Goal: Information Seeking & Learning: Compare options

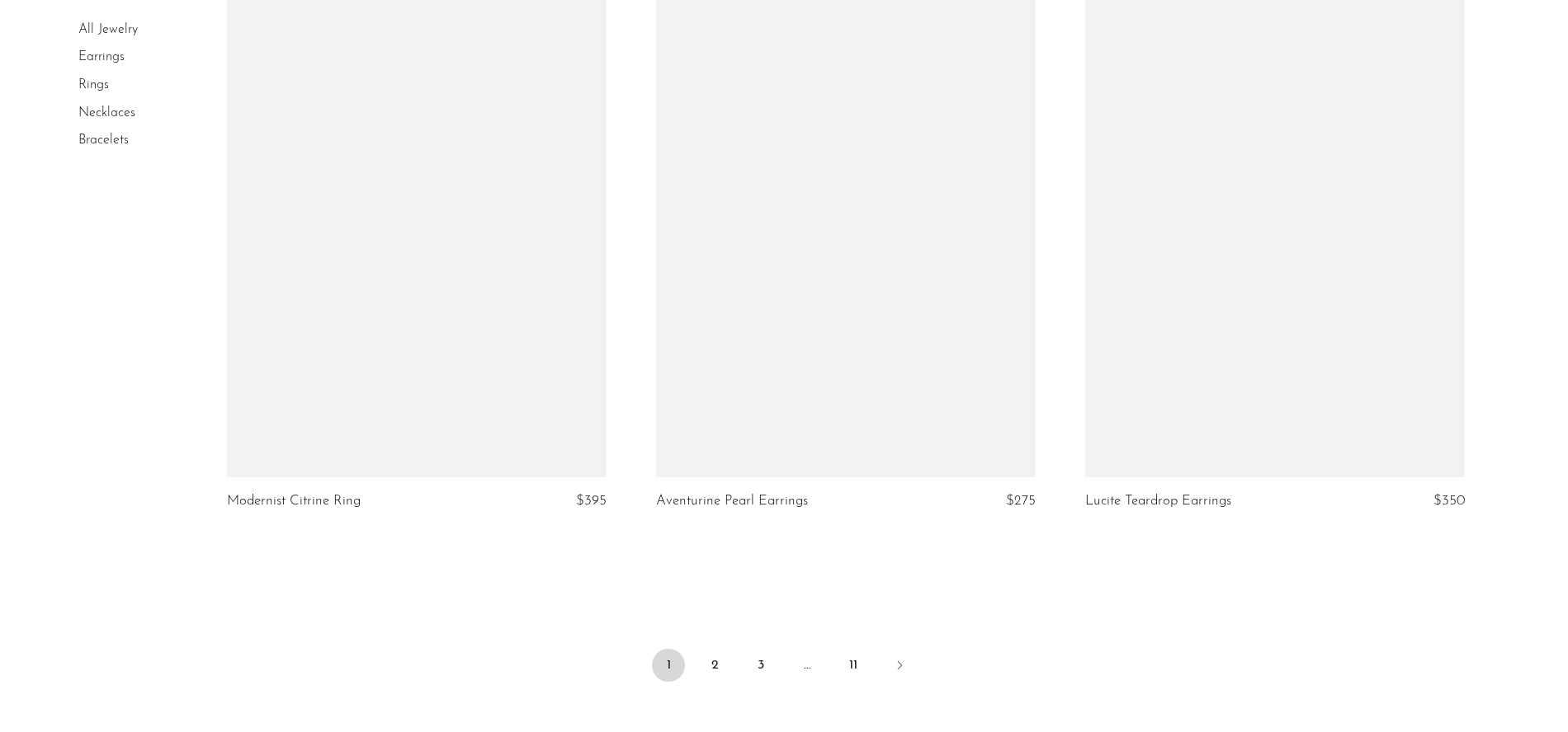
scroll to position [6856, 0]
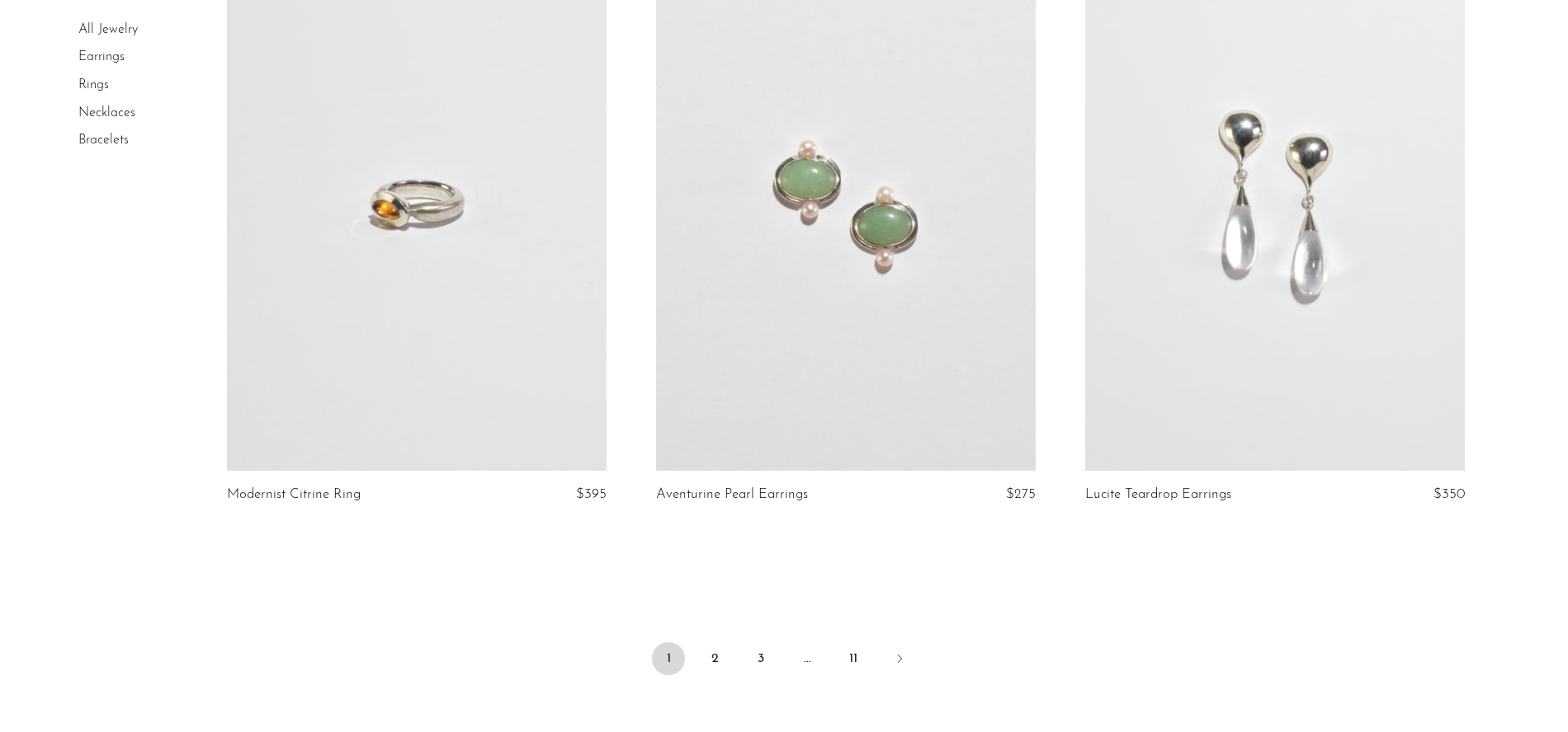
click at [1322, 249] on link at bounding box center [1275, 206] width 380 height 531
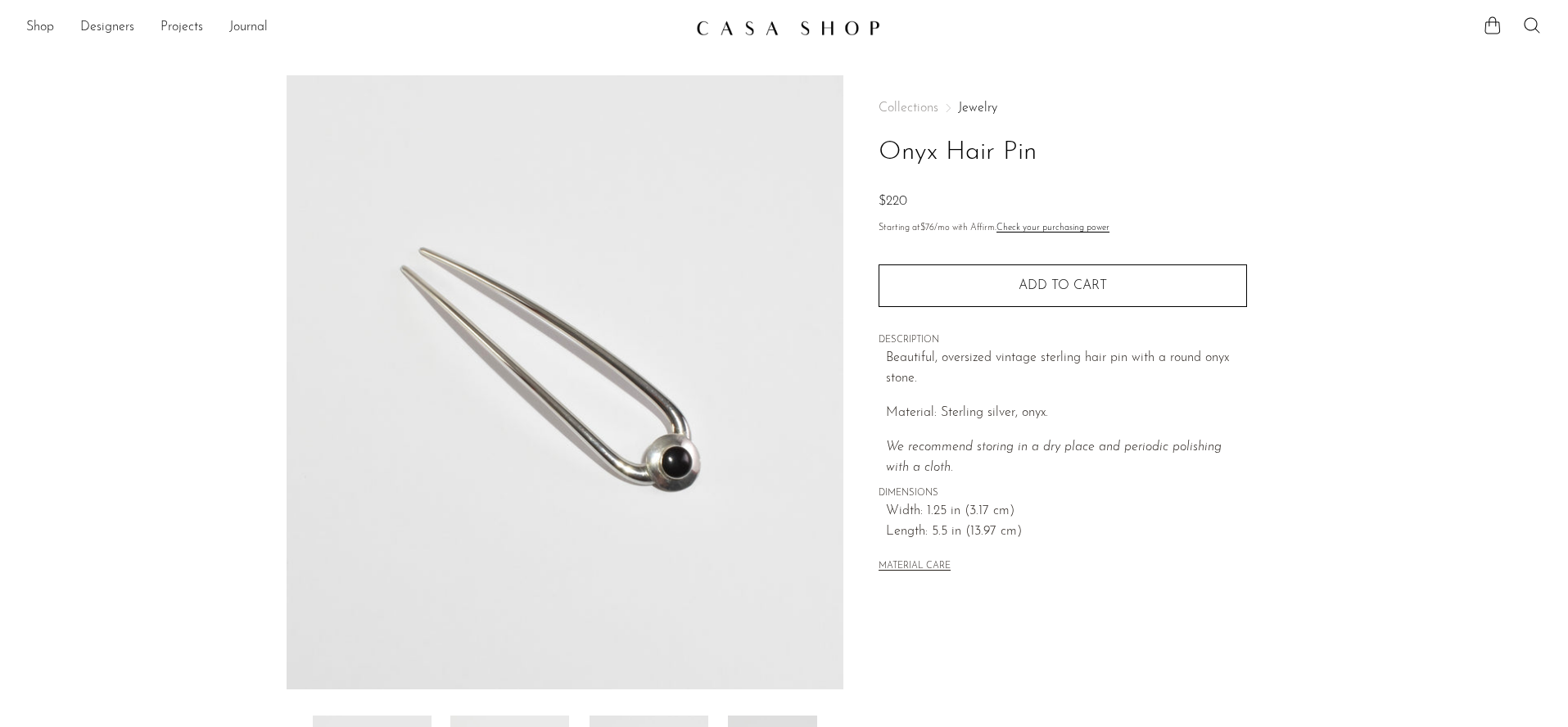
drag, startPoint x: 1041, startPoint y: 159, endPoint x: 879, endPoint y: 156, distance: 162.0
click at [879, 156] on h1 "Onyx Hair Pin" at bounding box center [1063, 152] width 369 height 42
copy h1 "Onyx Hair Pin"
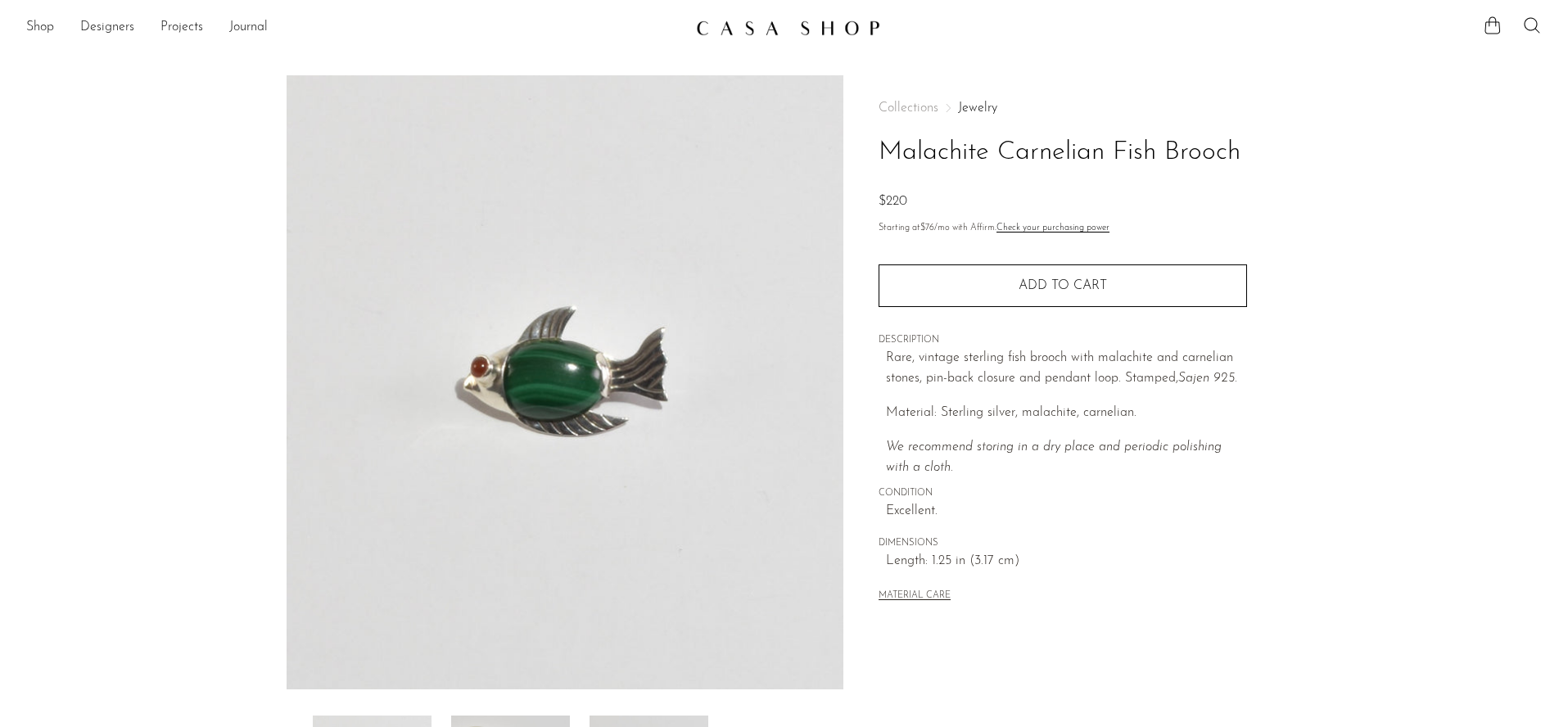
drag, startPoint x: 882, startPoint y: 149, endPoint x: 1270, endPoint y: 147, distance: 388.0
click at [1270, 147] on div "Collections Jewelry Malachite Carnelian Fish Brooch $220 Starting at $76 /mo wi…" at bounding box center [1062, 461] width 438 height 772
copy h1 "Malachite Carnelian Fish Brooch"
click at [41, 25] on link "Shop" at bounding box center [41, 28] width 28 height 22
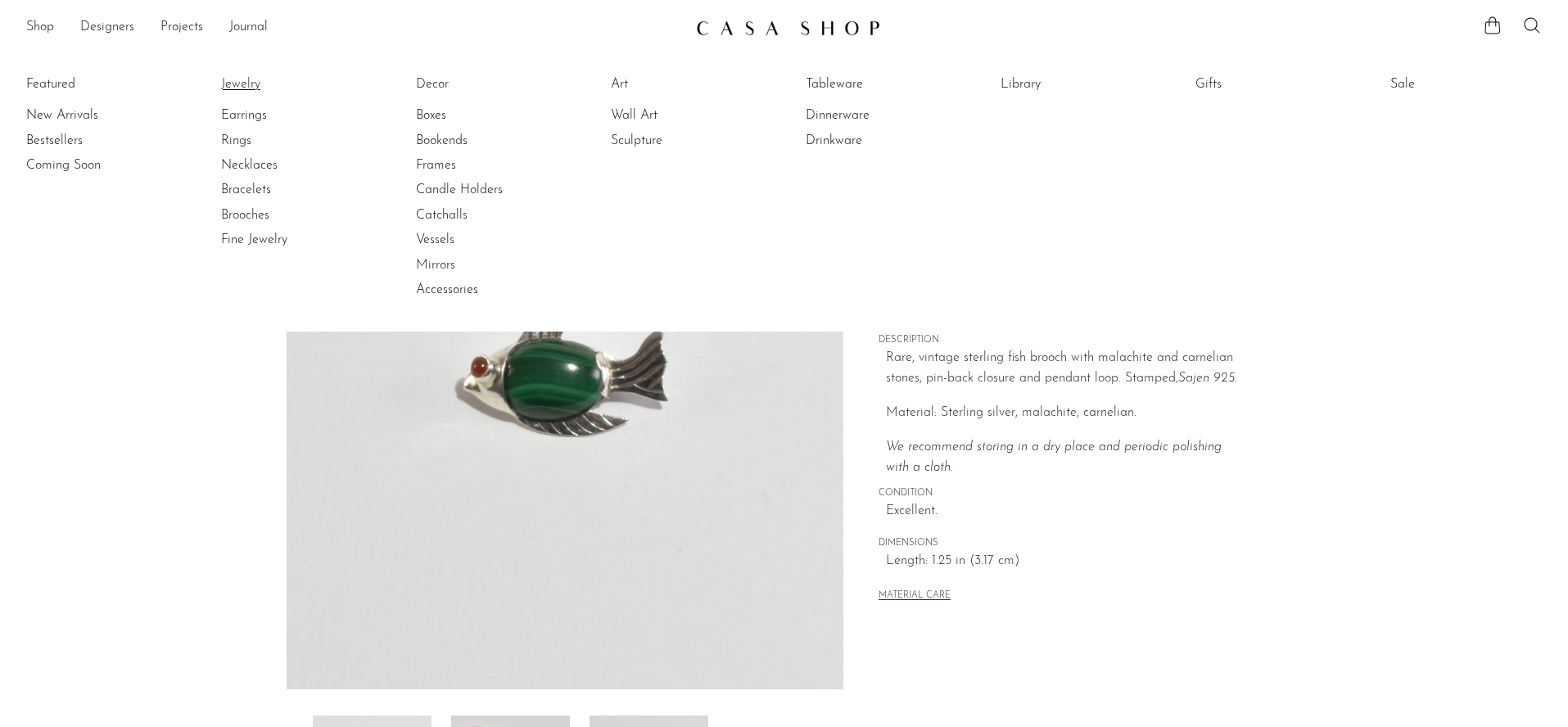
click at [235, 81] on link "Jewelry" at bounding box center [282, 84] width 123 height 18
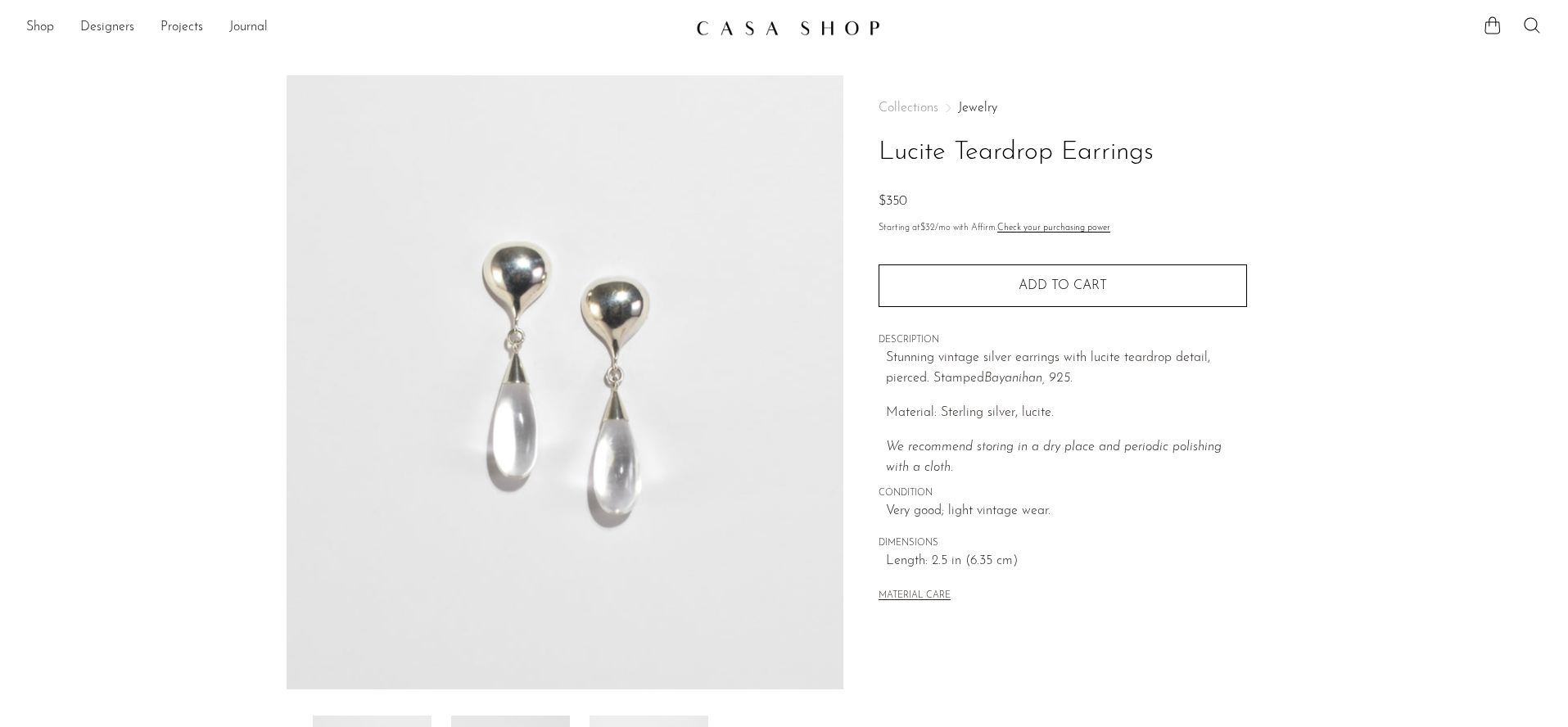
drag, startPoint x: 877, startPoint y: 152, endPoint x: 1165, endPoint y: 155, distance: 288.0
click at [1165, 155] on div "Collections Jewelry Lucite Teardrop Earrings $350 Starting at $32 /mo with Affi…" at bounding box center [1062, 461] width 438 height 772
copy h1 "Lucite Teardrop Earrings"
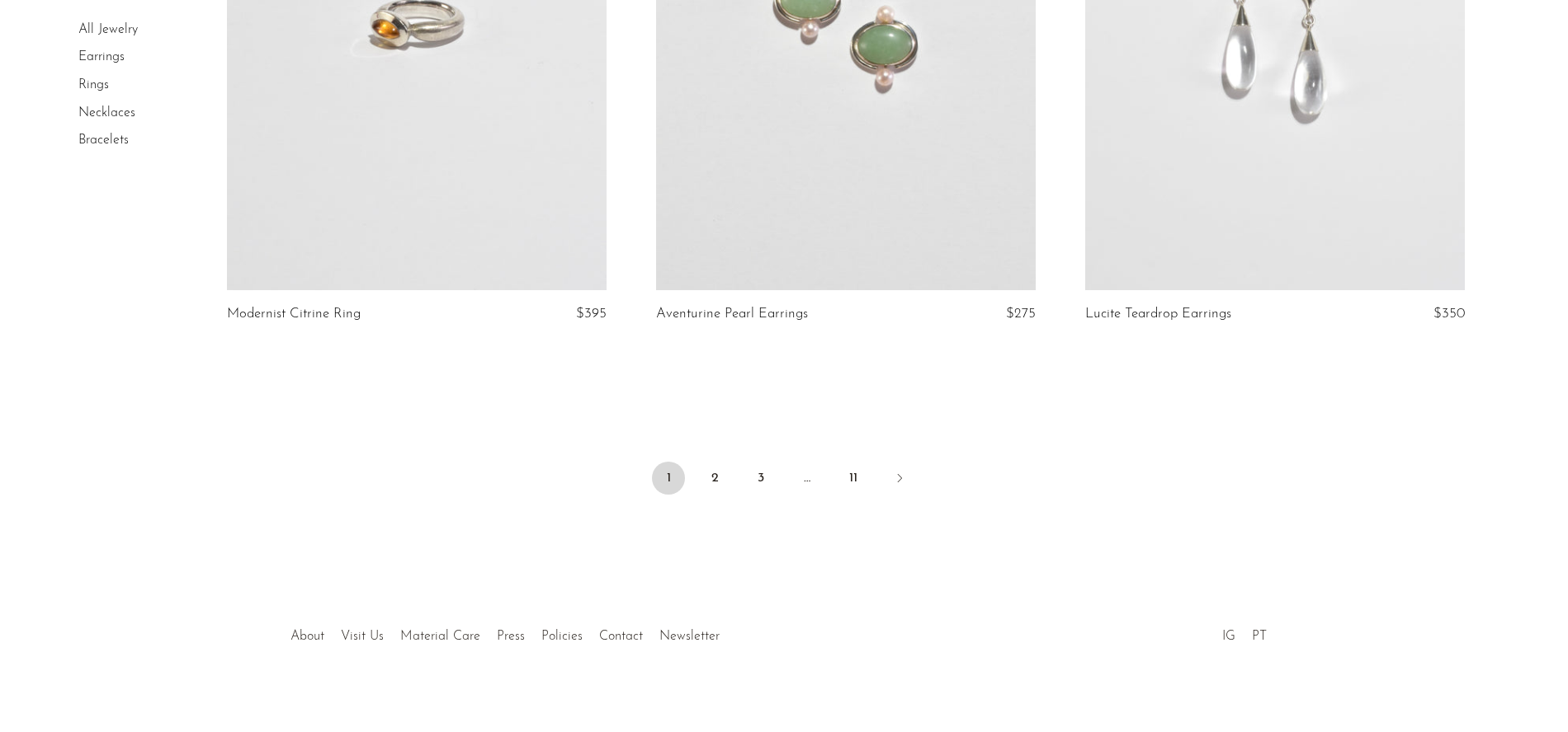
scroll to position [7052, 0]
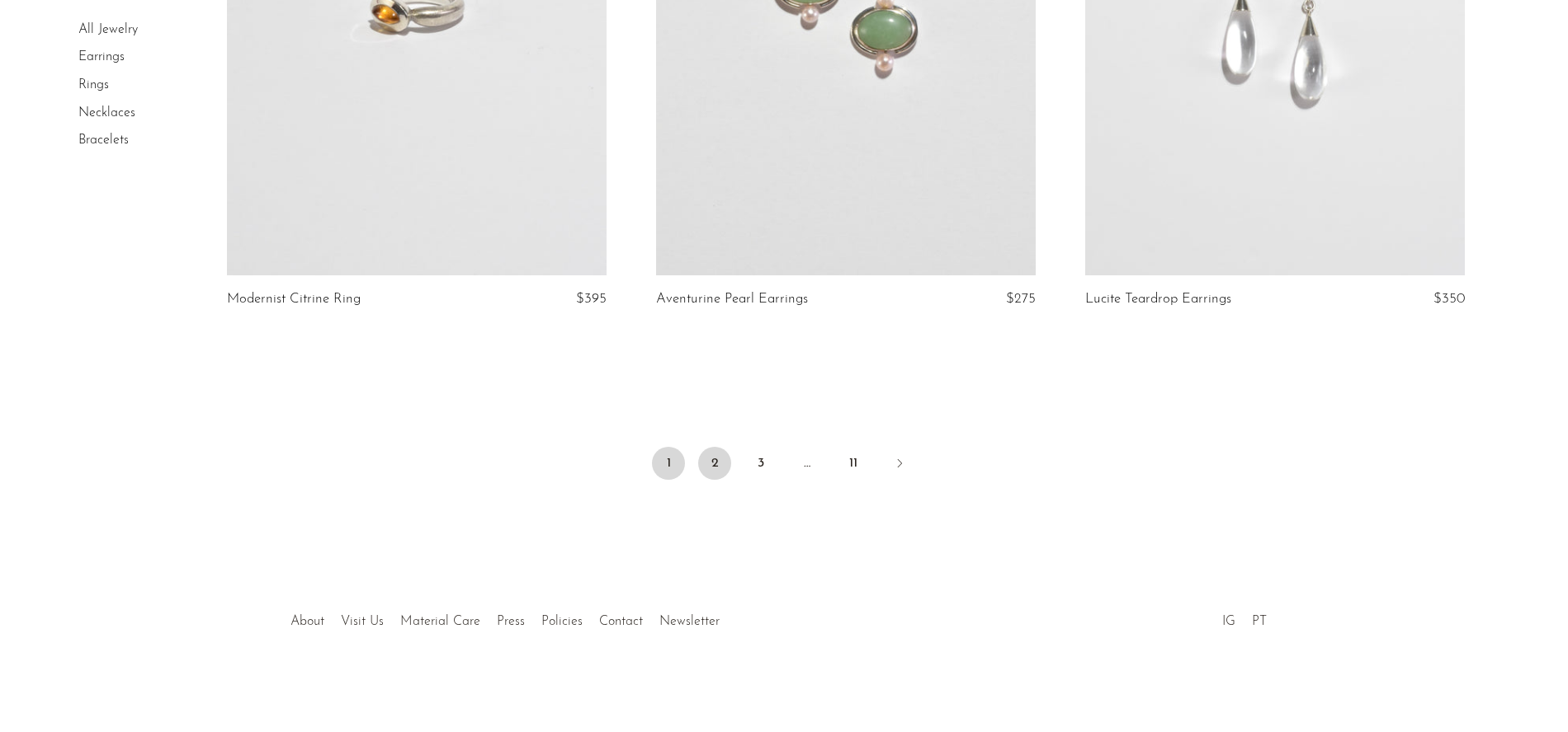
click at [714, 461] on link "2" at bounding box center [715, 464] width 33 height 33
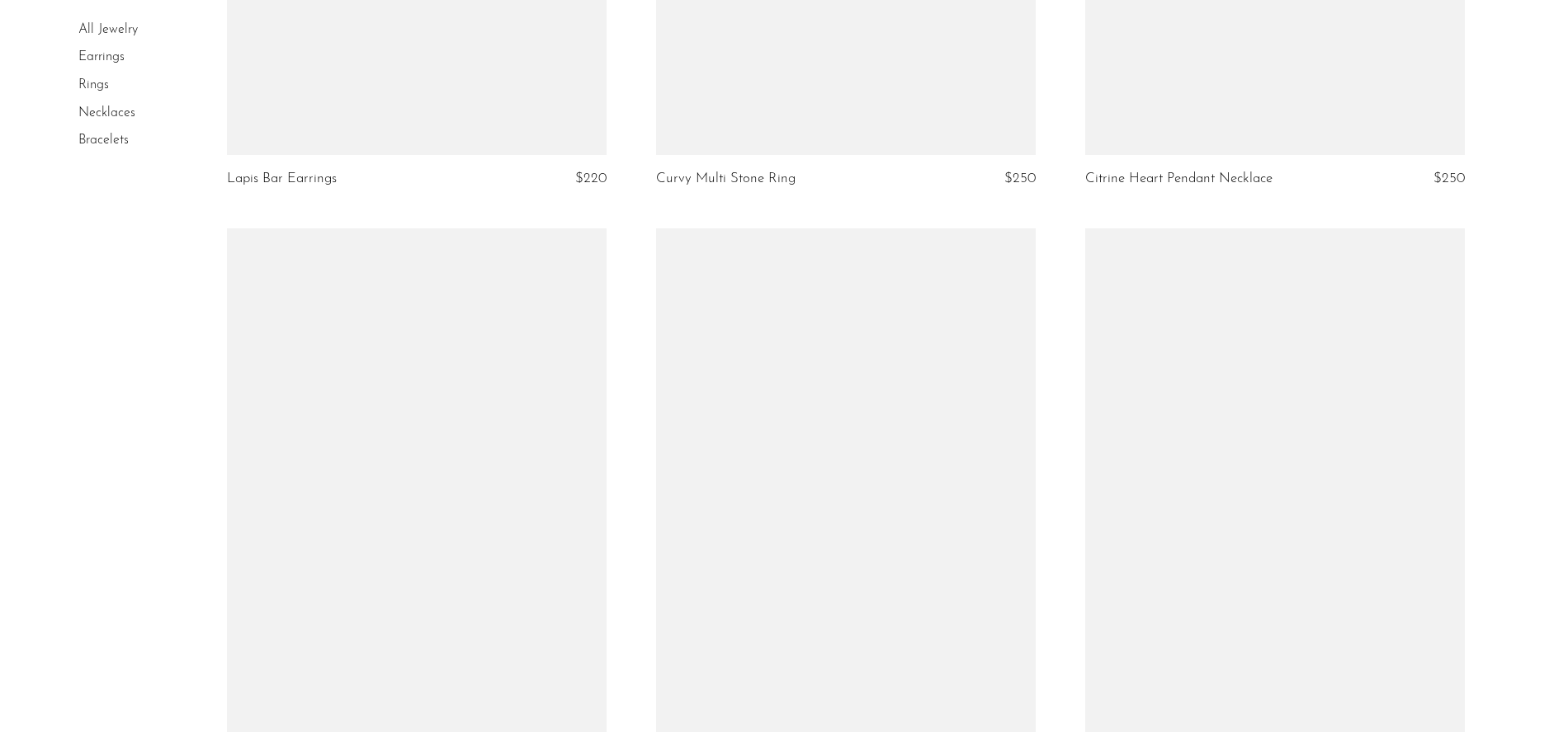
scroll to position [6839, 0]
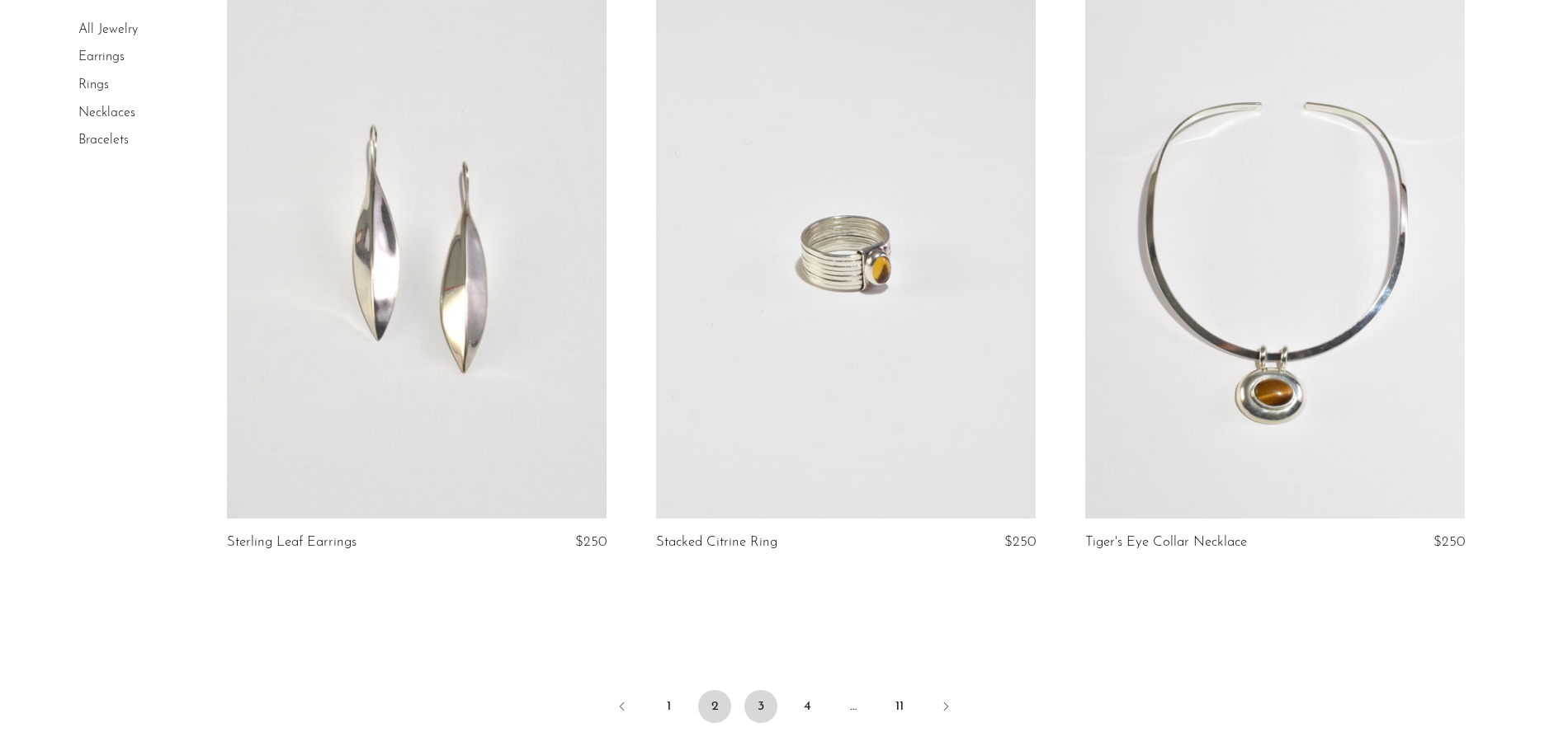
click at [764, 690] on link "3" at bounding box center [761, 707] width 33 height 33
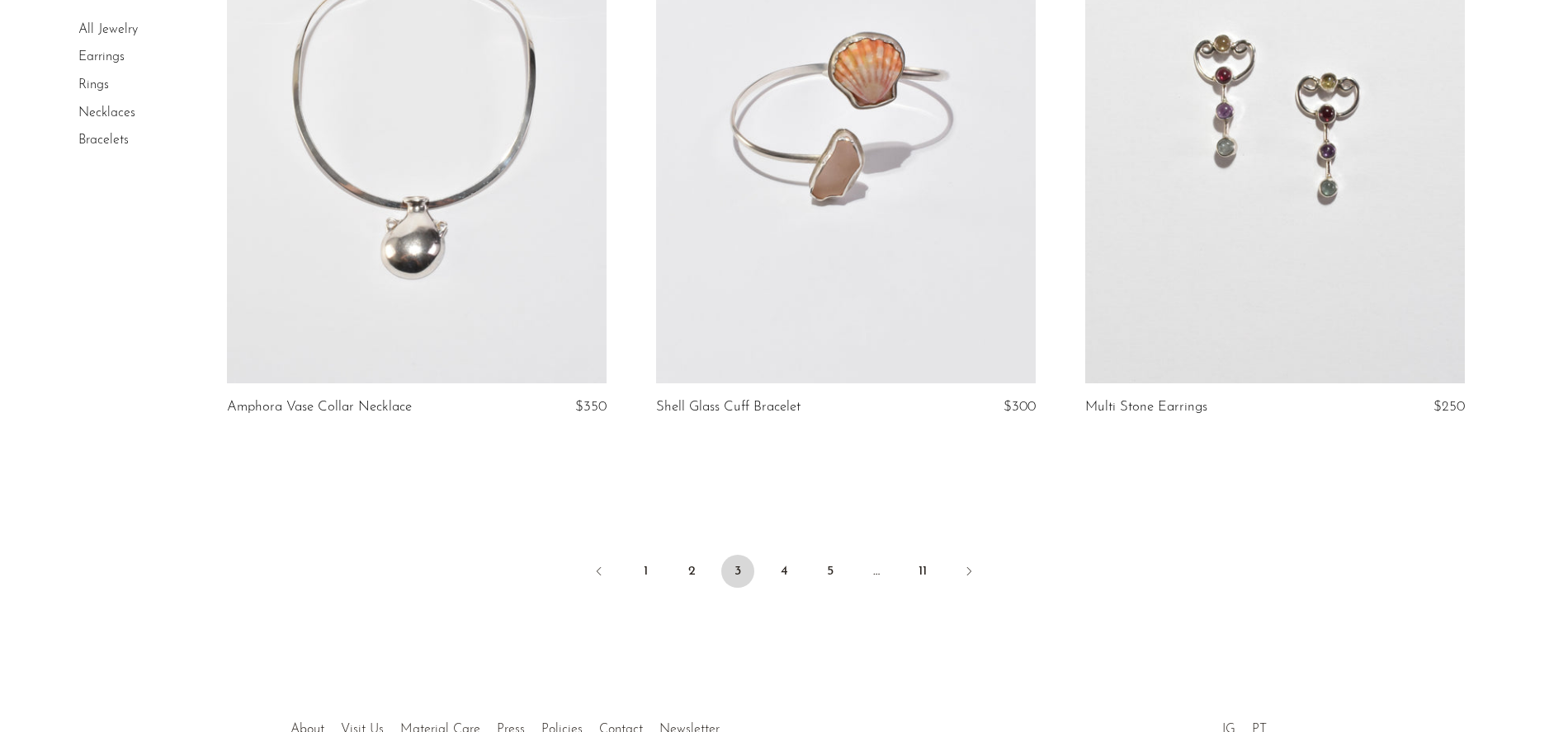
scroll to position [6945, 0]
click at [971, 574] on icon "Next" at bounding box center [969, 570] width 13 height 13
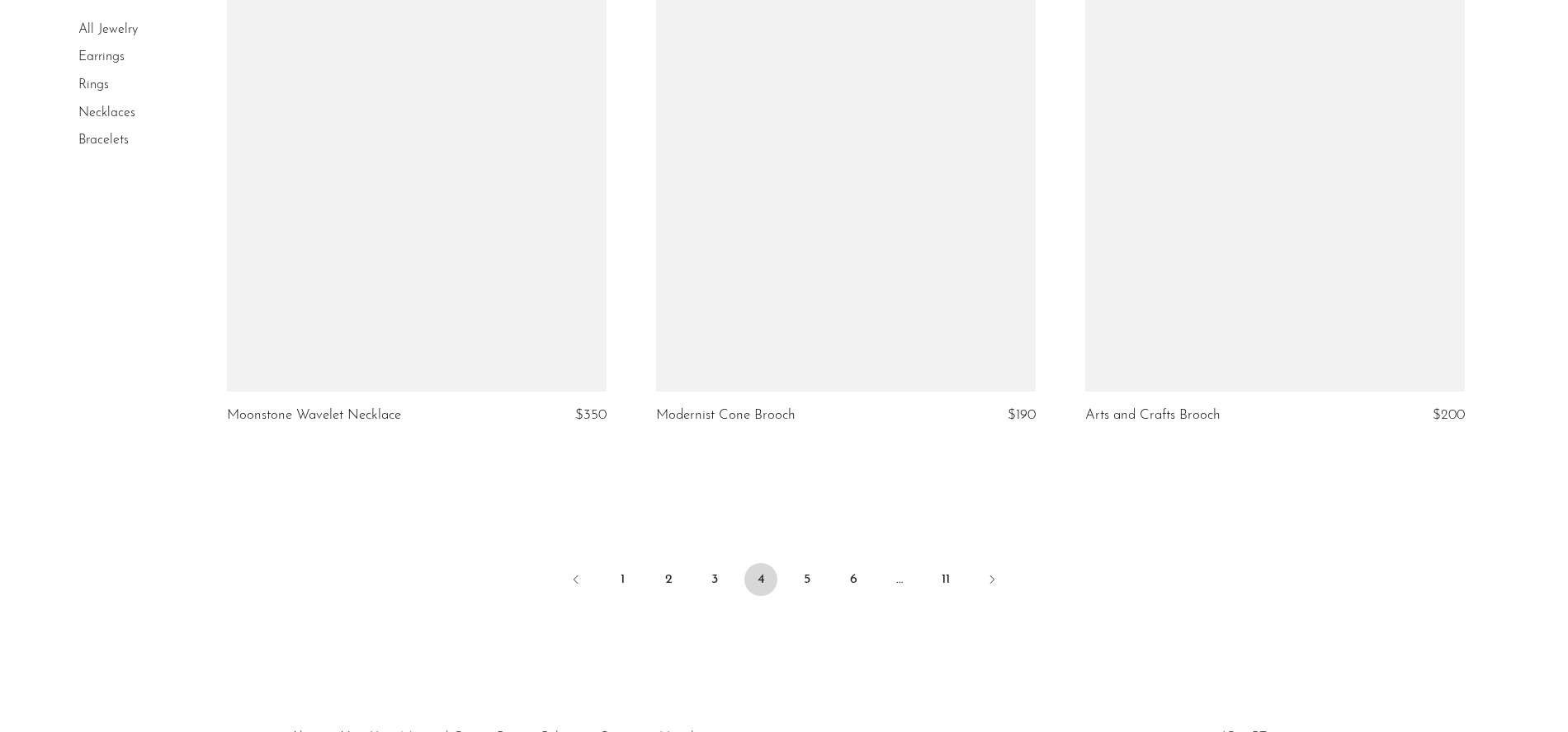
scroll to position [6951, 0]
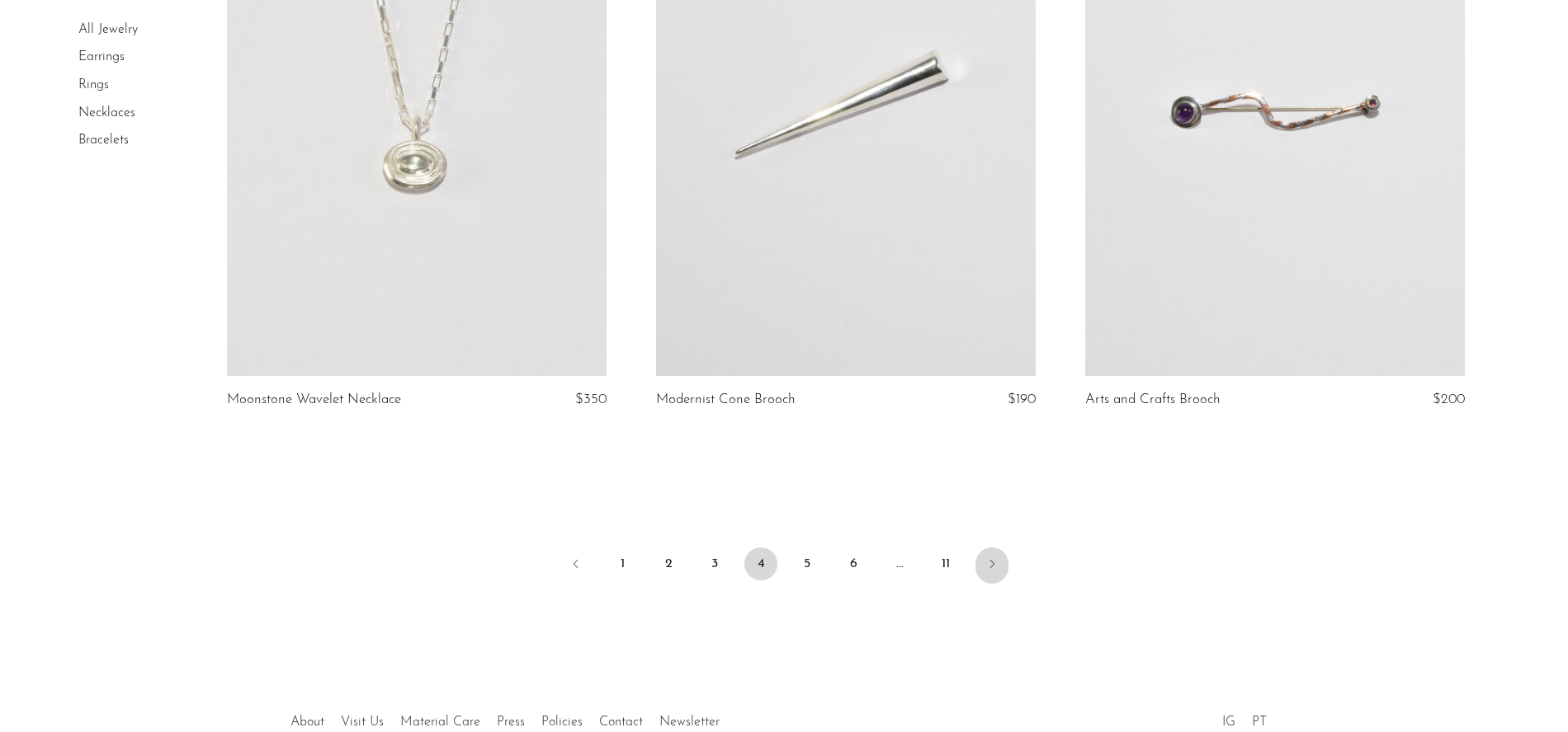
click at [987, 561] on icon "Next" at bounding box center [992, 565] width 13 height 13
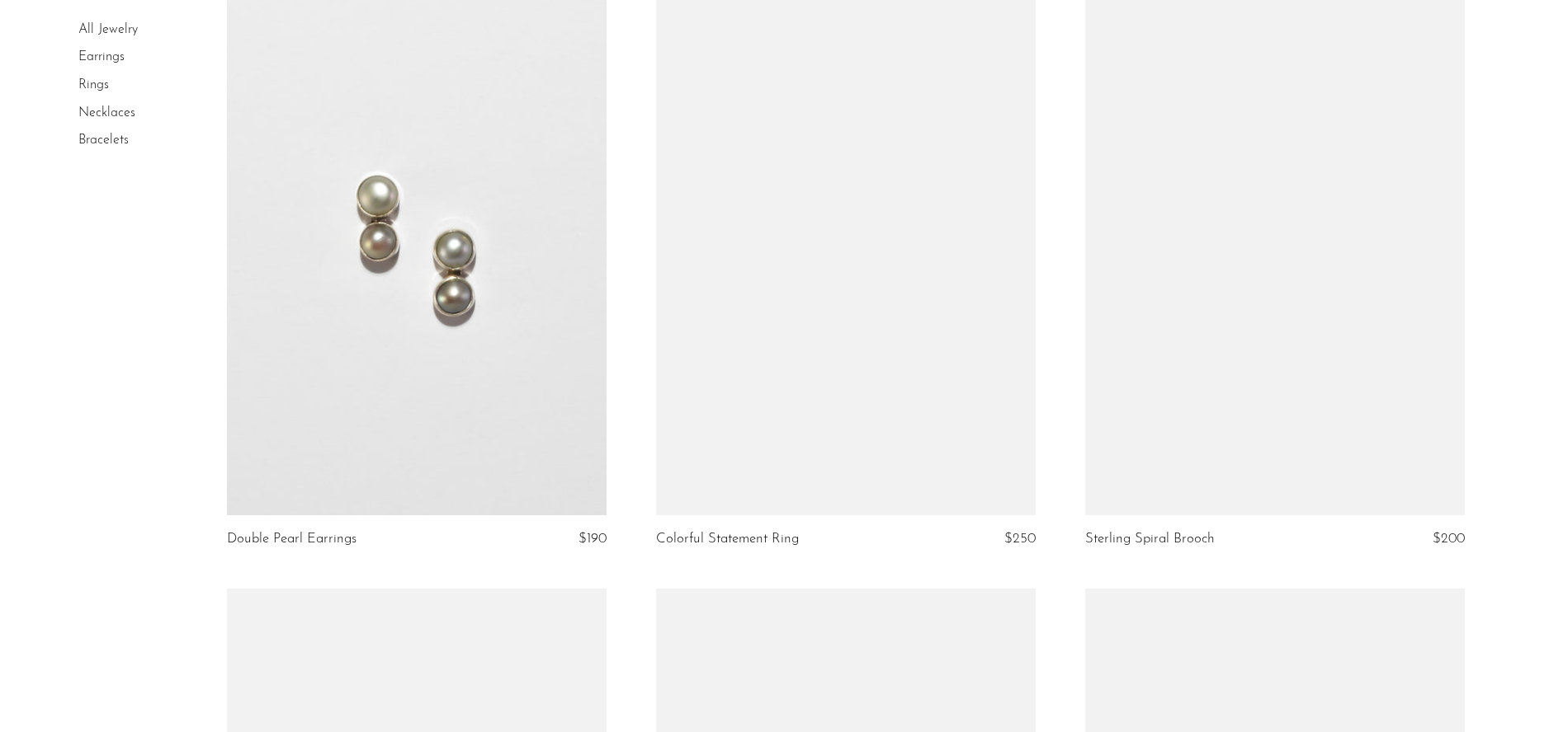
scroll to position [6209, 0]
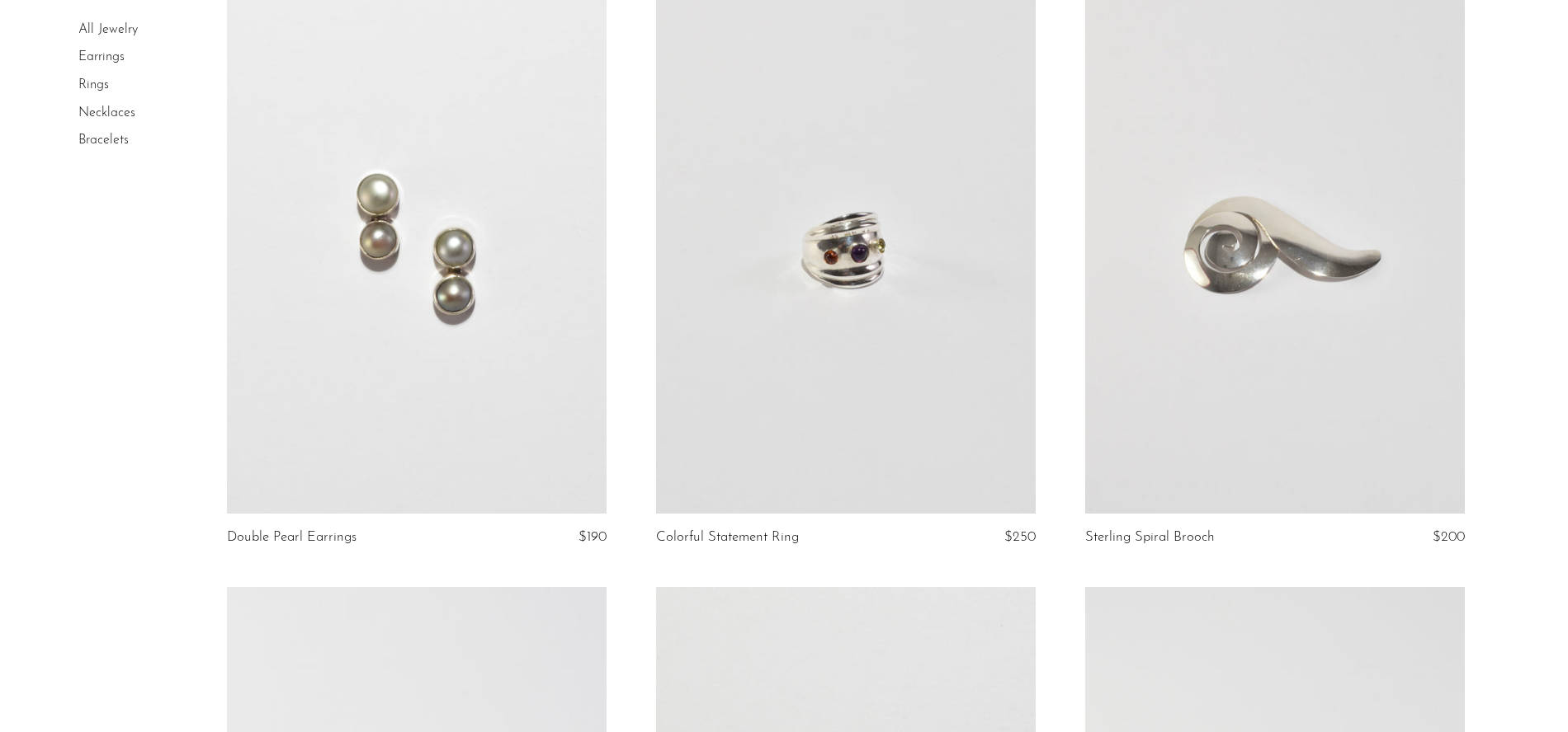
click at [1231, 288] on link at bounding box center [1275, 249] width 380 height 531
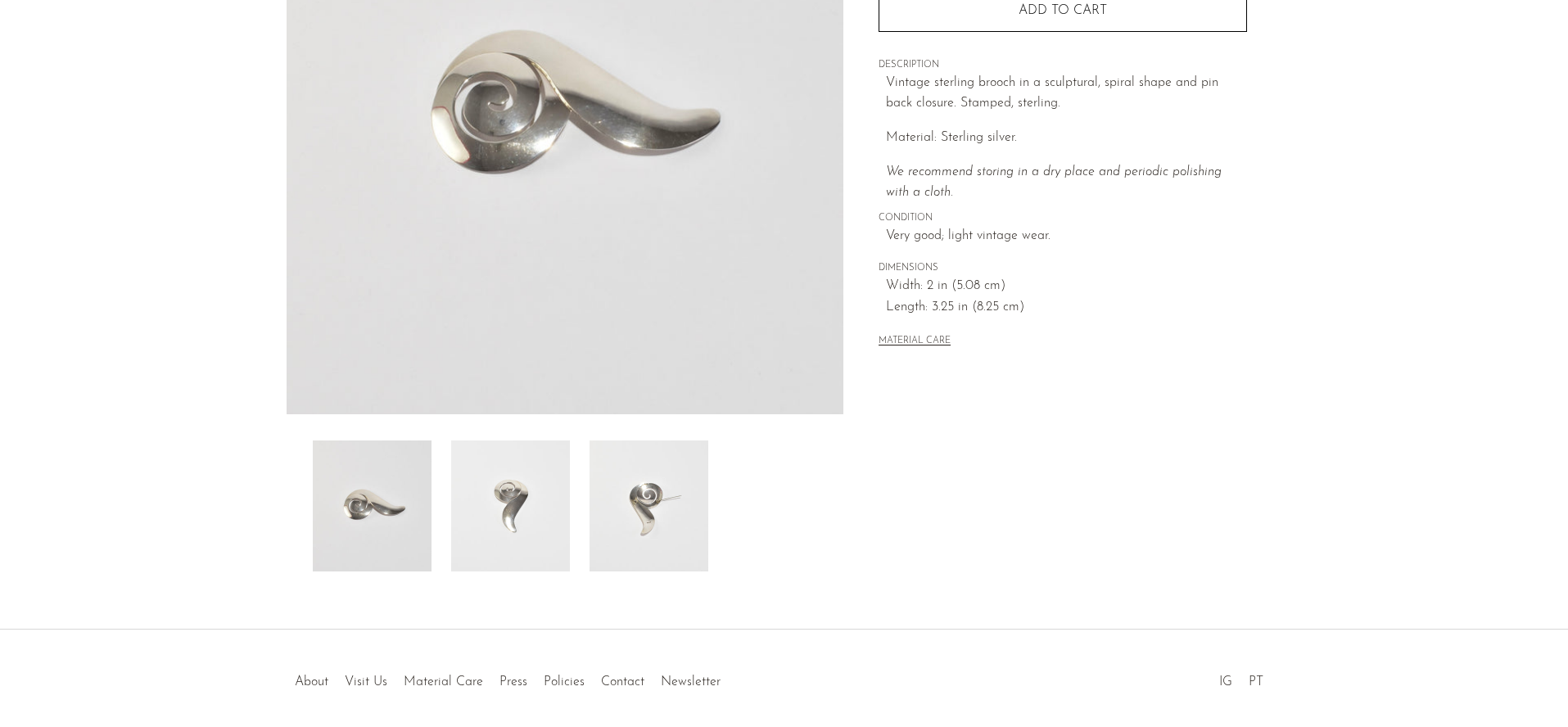
scroll to position [285, 0]
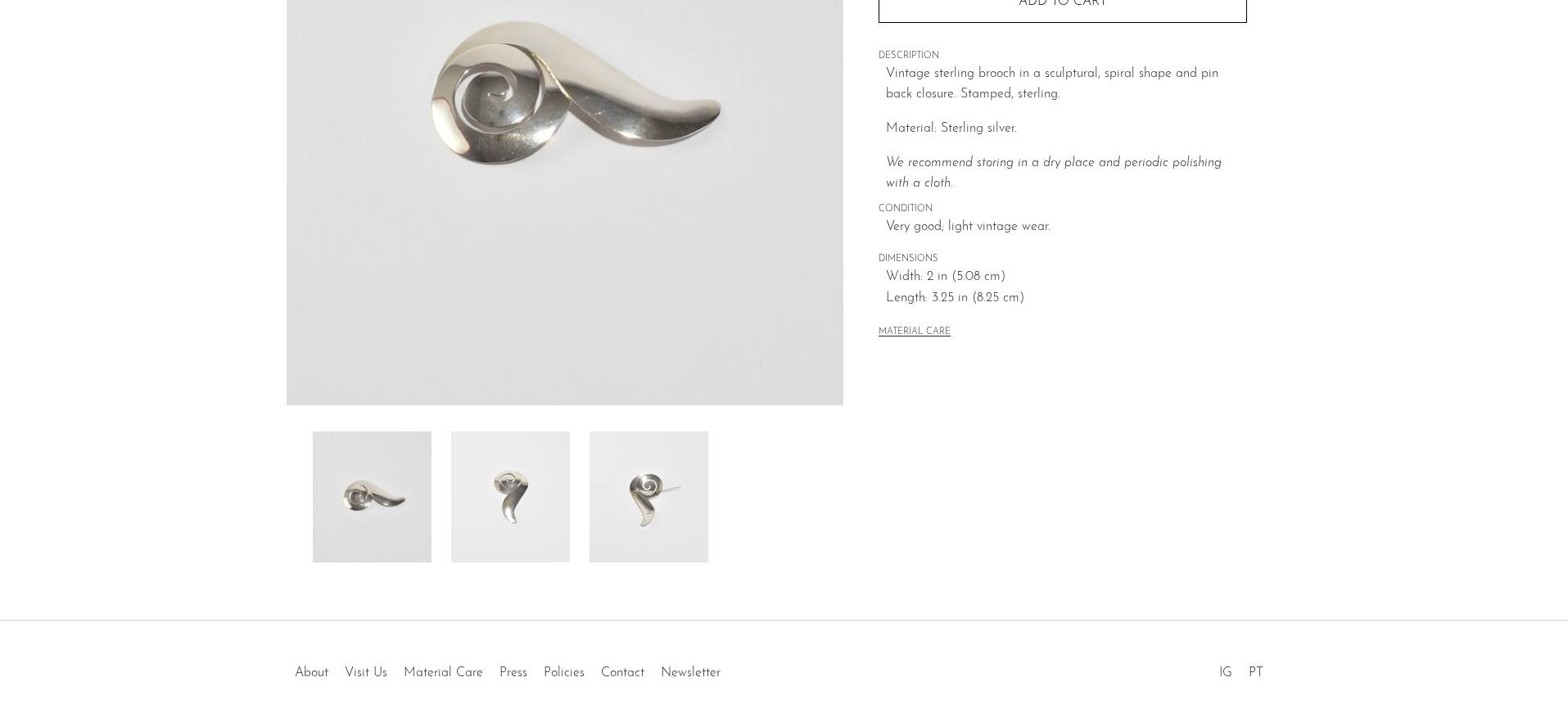
click at [528, 472] on img at bounding box center [511, 497] width 119 height 131
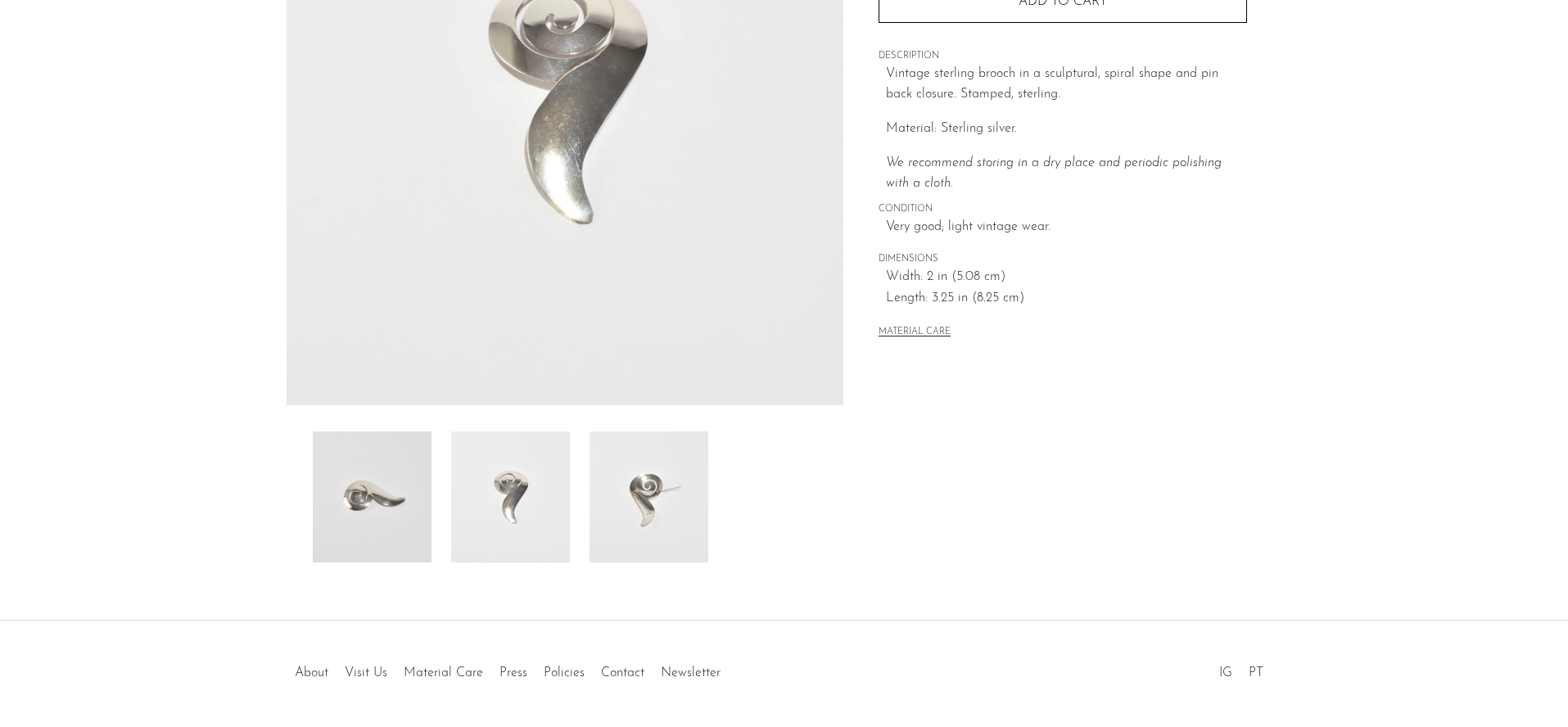
click at [661, 500] on img at bounding box center [649, 497] width 119 height 131
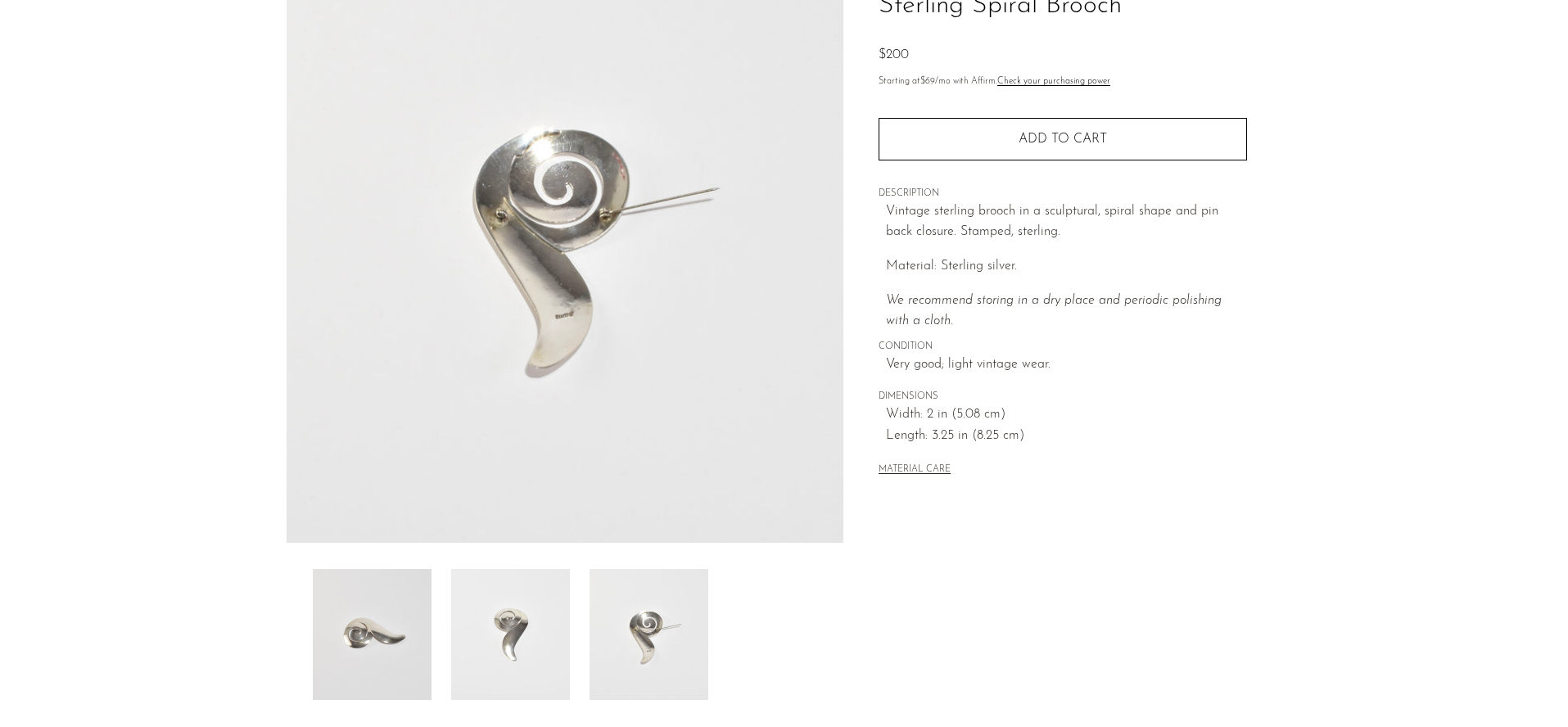
scroll to position [137, 0]
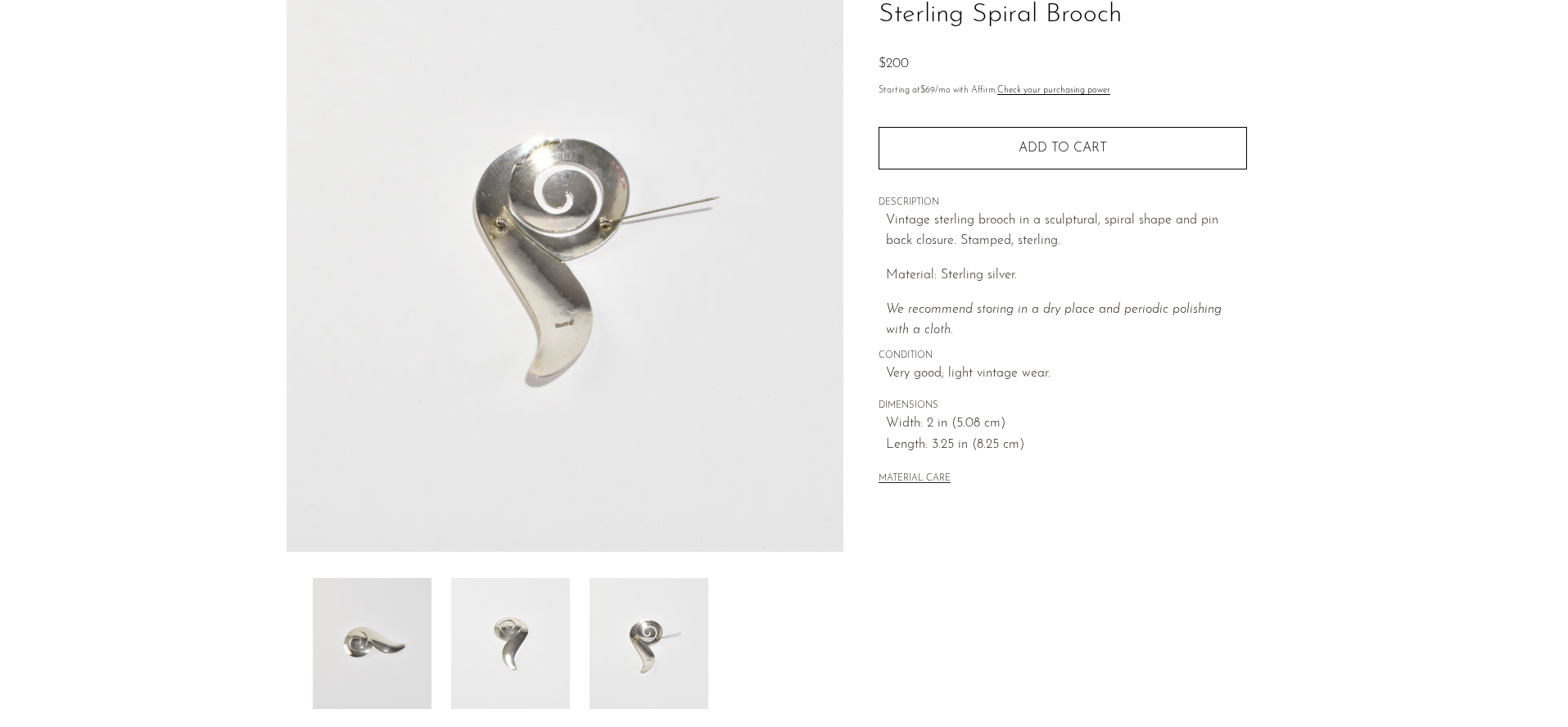
click at [526, 632] on img at bounding box center [511, 643] width 119 height 131
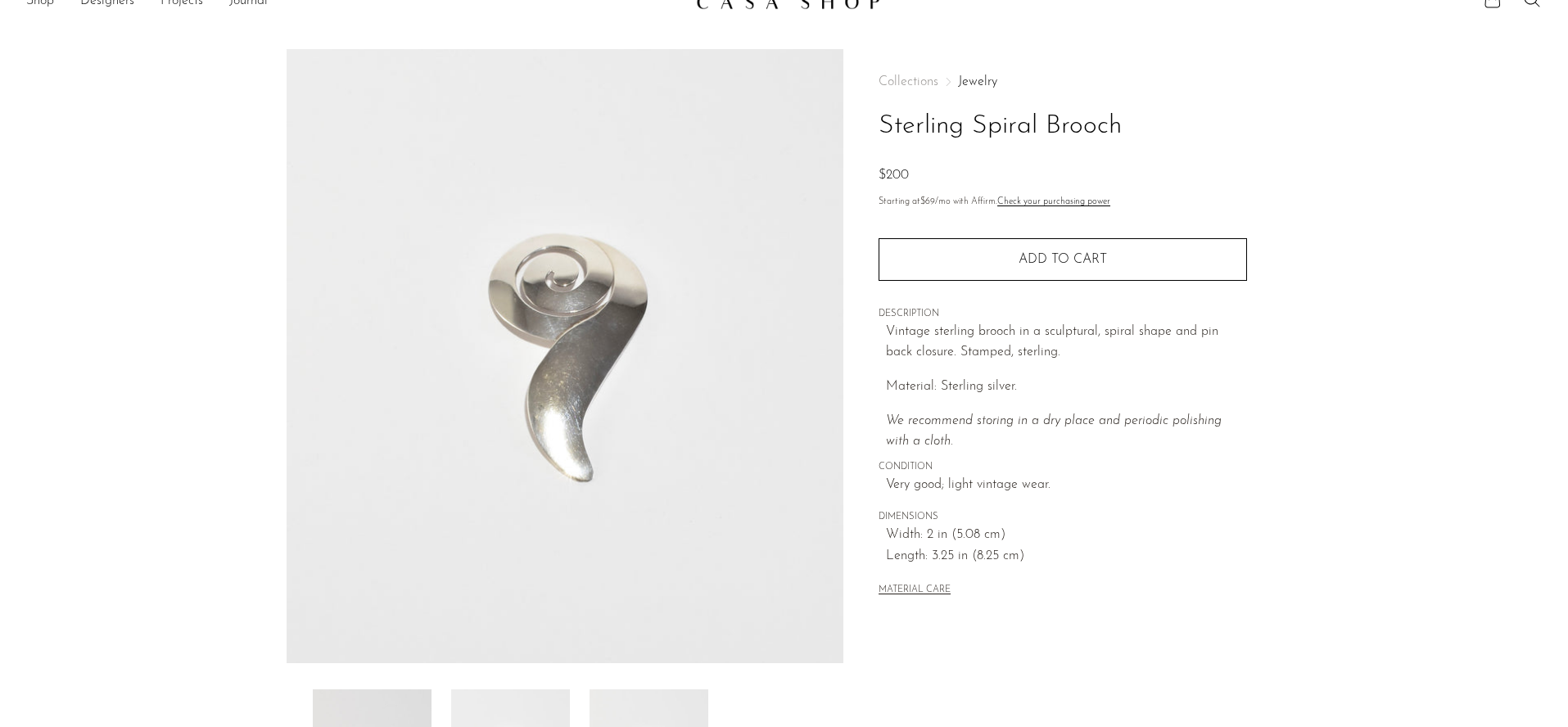
scroll to position [8, 0]
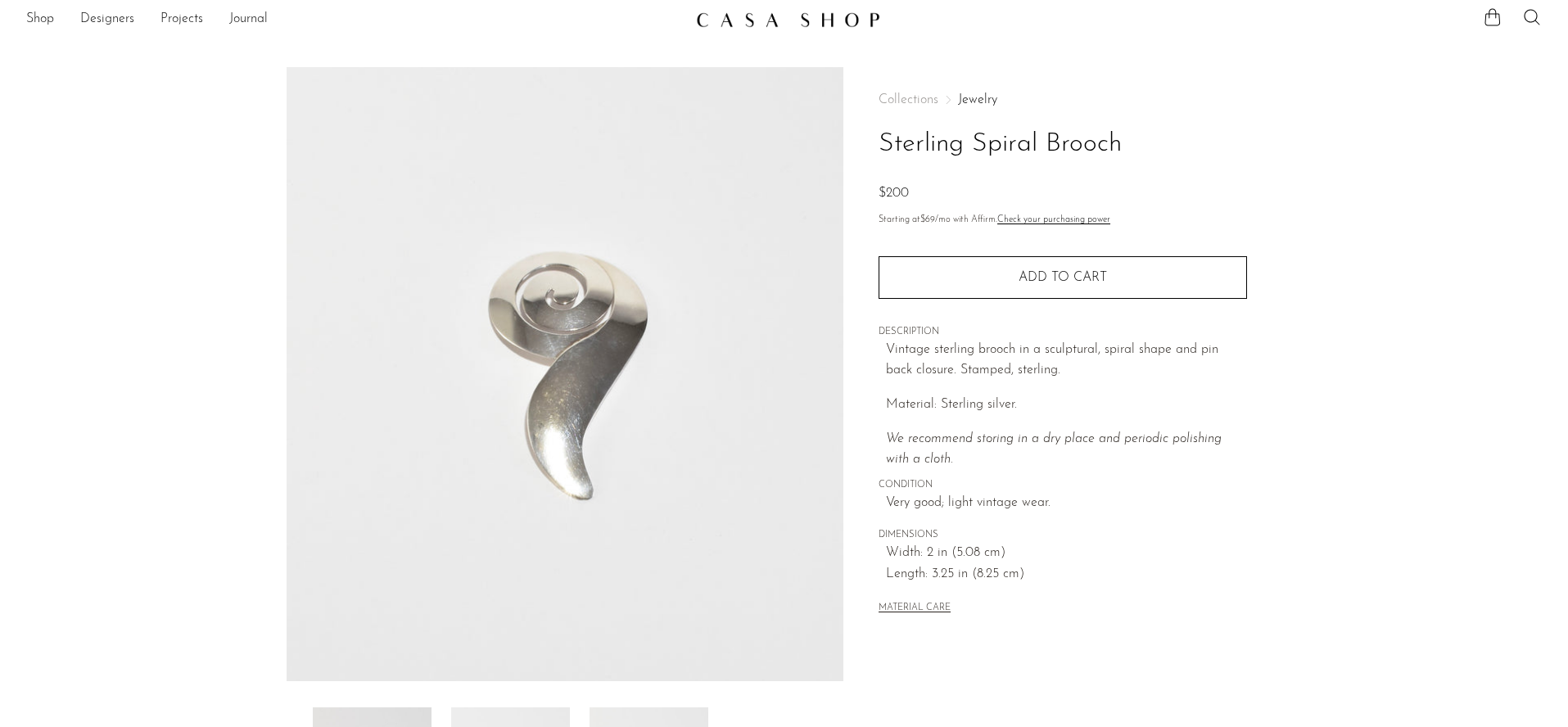
drag, startPoint x: 1126, startPoint y: 148, endPoint x: 869, endPoint y: 146, distance: 257.0
click at [869, 146] on div "Collections Jewelry Sterling Spiral Brooch $200 Starting at $69 /mo with Affirm…" at bounding box center [1062, 452] width 438 height 772
copy h1 "Sterling Spiral Brooch"
